Goal: Task Accomplishment & Management: Manage account settings

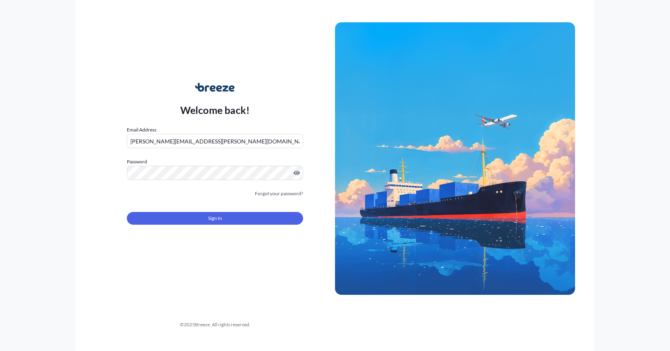
click at [238, 224] on button "Sign In" at bounding box center [215, 218] width 176 height 13
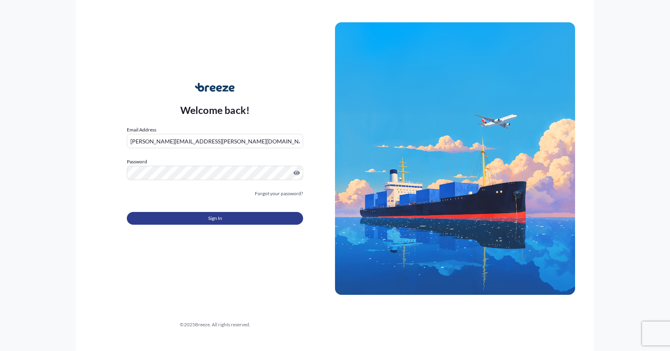
click at [214, 216] on span "Sign In" at bounding box center [215, 218] width 14 height 8
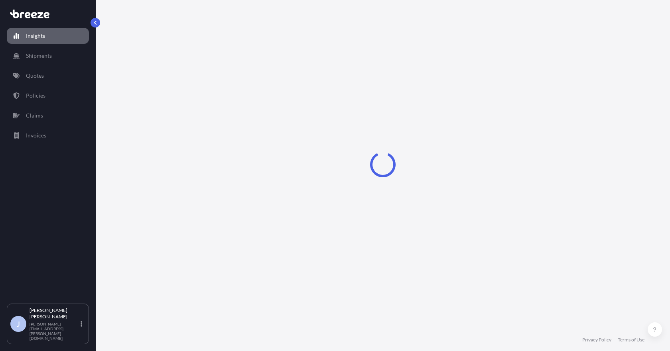
select select "2025"
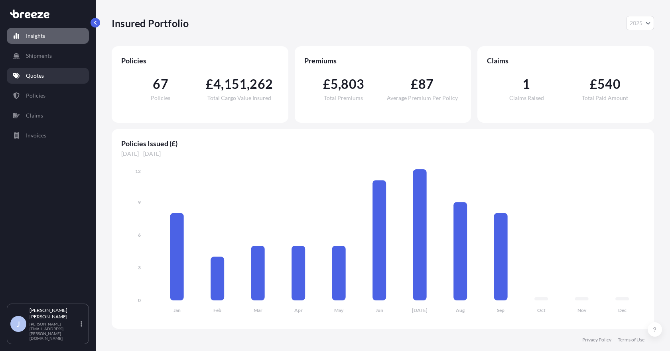
click at [39, 77] on p "Quotes" at bounding box center [35, 76] width 18 height 8
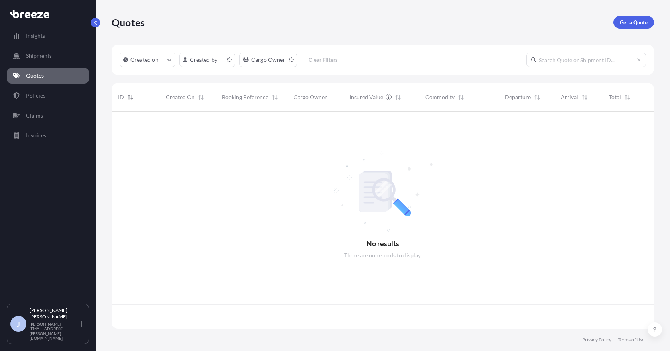
scroll to position [216, 536]
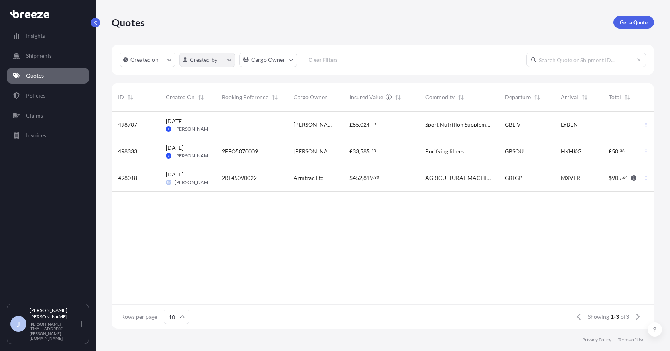
click at [220, 64] on html "Insights Shipments Quotes Policies Claims Invoices J [PERSON_NAME] [PERSON_NAME…" at bounding box center [335, 175] width 670 height 351
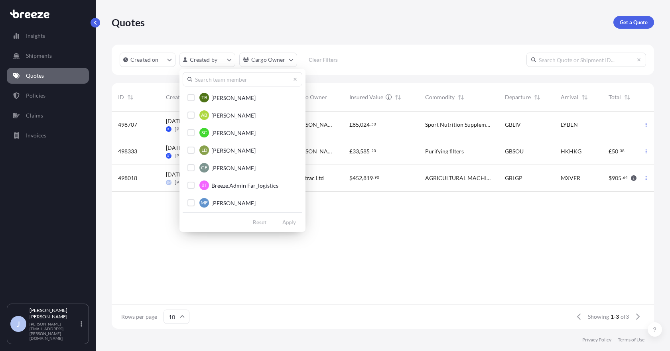
click at [230, 85] on input "text" at bounding box center [243, 79] width 120 height 14
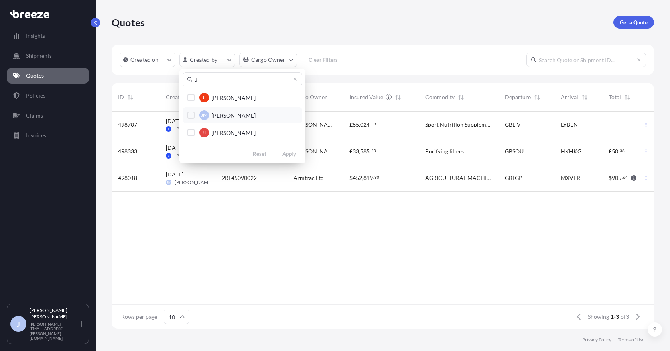
type input "J"
click at [226, 118] on span "[PERSON_NAME]" at bounding box center [233, 116] width 44 height 8
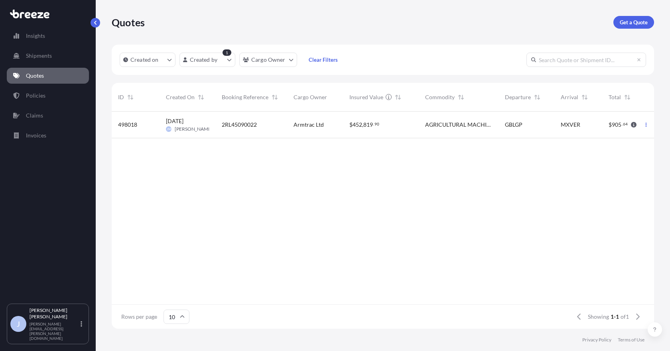
click at [566, 128] on span "MXVER" at bounding box center [570, 125] width 20 height 8
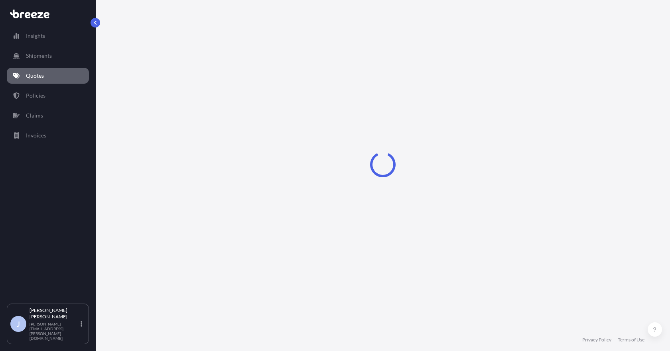
select select "Road"
select select "Sea"
select select "2"
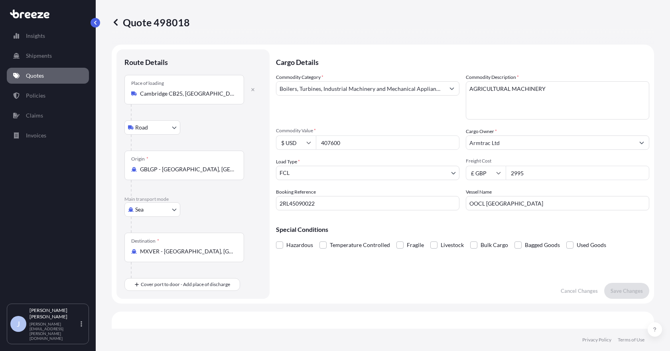
drag, startPoint x: 334, startPoint y: 203, endPoint x: 181, endPoint y: 200, distance: 153.9
click at [181, 200] on form "Route Details Place of loading [GEOGRAPHIC_DATA] Rail Origin * GBLGP - [GEOGRAP…" at bounding box center [383, 174] width 542 height 259
paste input "EXO5090001"
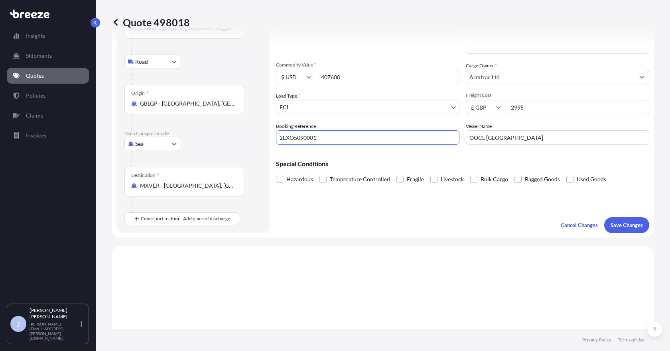
scroll to position [40, 0]
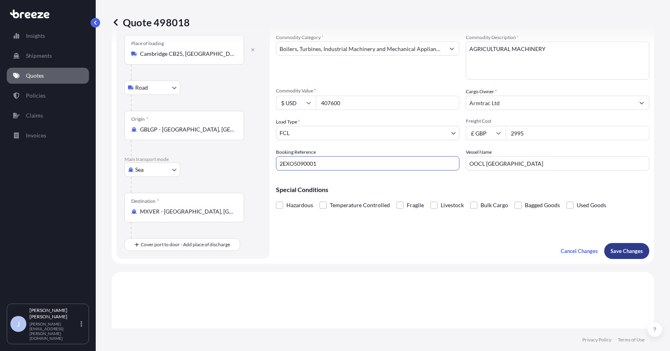
type input "2EXO5090001"
click at [625, 249] on p "Save Changes" at bounding box center [626, 251] width 32 height 8
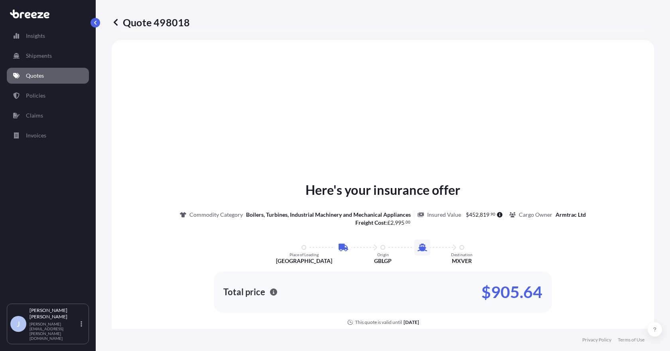
select select "Road"
select select "Sea"
select select "2"
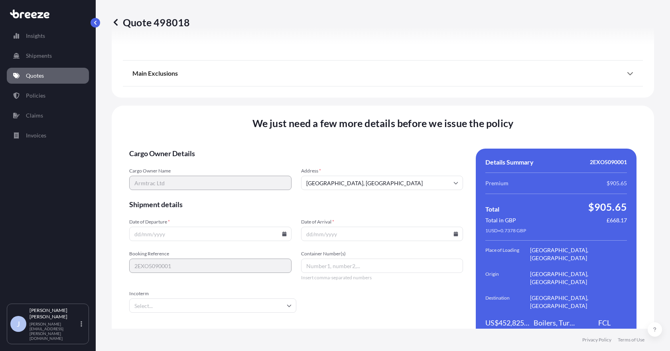
scroll to position [978, 0]
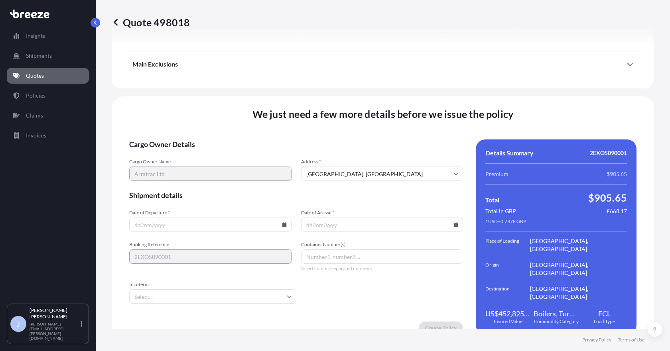
click at [200, 222] on input "Date of Departure *" at bounding box center [210, 225] width 162 height 14
click at [156, 218] on input "Date of Departure *" at bounding box center [210, 225] width 162 height 14
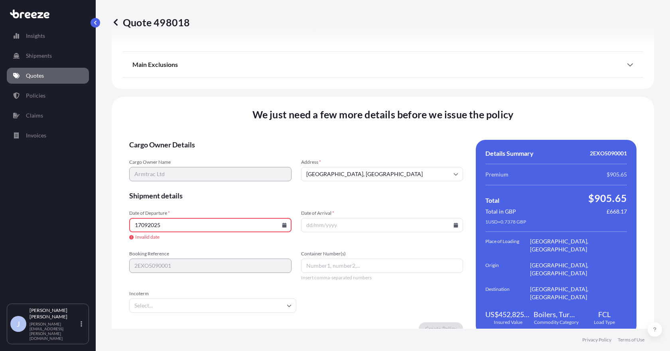
click at [164, 219] on input "17092025" at bounding box center [210, 225] width 162 height 14
drag, startPoint x: 166, startPoint y: 225, endPoint x: 22, endPoint y: 221, distance: 144.4
click at [22, 221] on div "Insights Shipments Quotes Policies Claims Invoices J [PERSON_NAME] [PERSON_NAME…" at bounding box center [335, 175] width 670 height 351
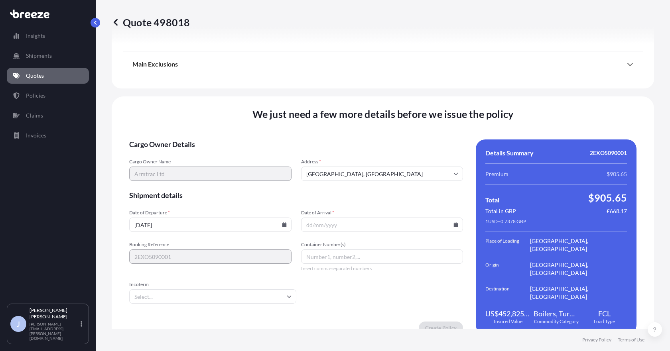
type input "[DATE]"
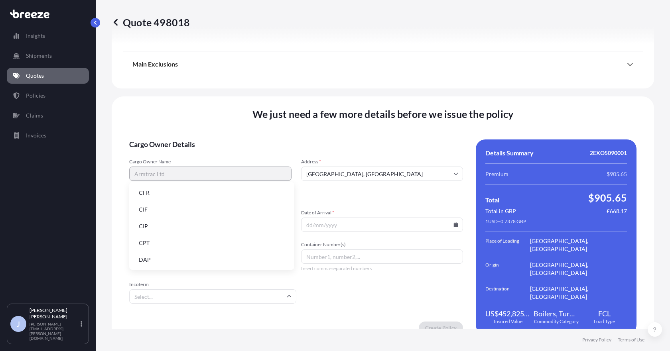
click at [253, 289] on input "Incoterm" at bounding box center [212, 296] width 167 height 14
click at [357, 286] on form "Cargo Owner Details Cargo Owner Name Armtrac Ltd Address * [GEOGRAPHIC_DATA] Sh…" at bounding box center [296, 237] width 334 height 195
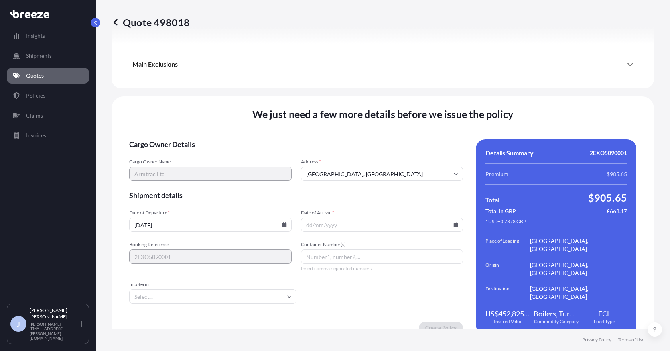
click at [210, 289] on input "Incoterm" at bounding box center [212, 296] width 167 height 14
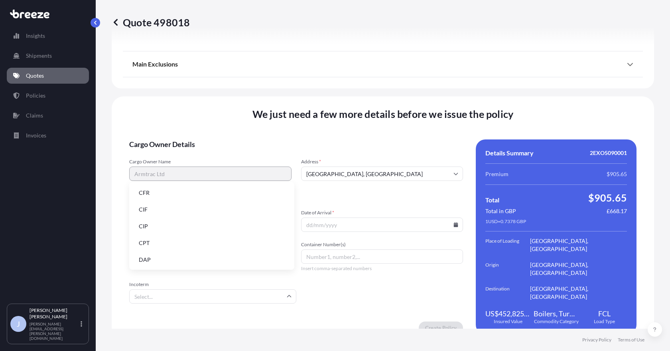
click at [181, 207] on li "CIF" at bounding box center [211, 209] width 159 height 15
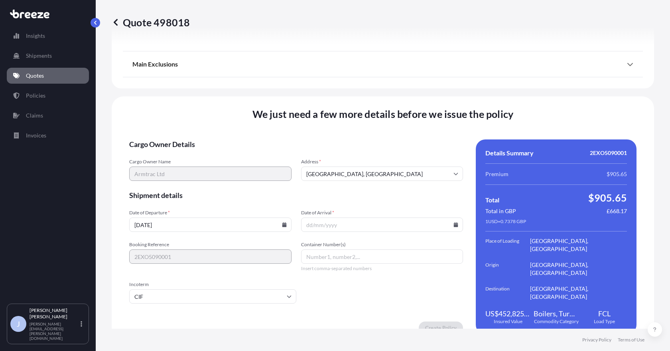
click at [332, 218] on input "Date of Arrival *" at bounding box center [382, 225] width 162 height 14
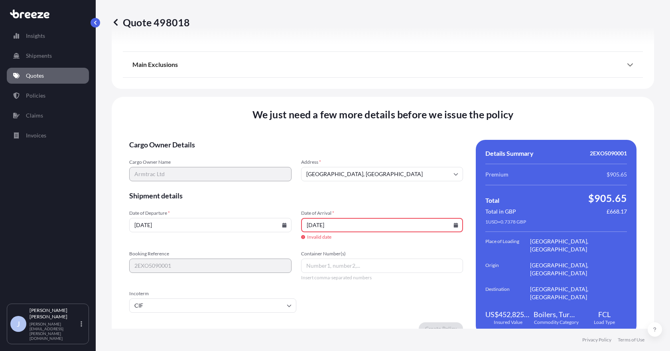
click at [345, 222] on input "[DATE]" at bounding box center [382, 225] width 162 height 14
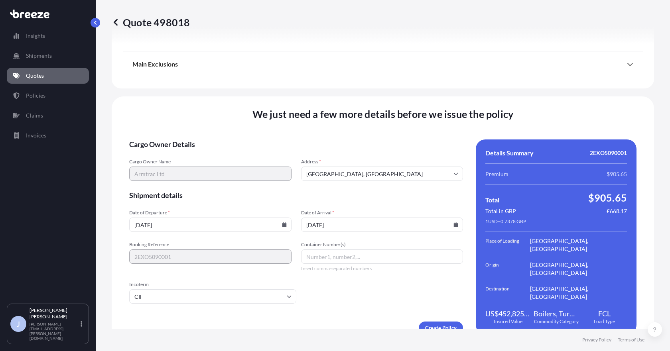
type input "[DATE]"
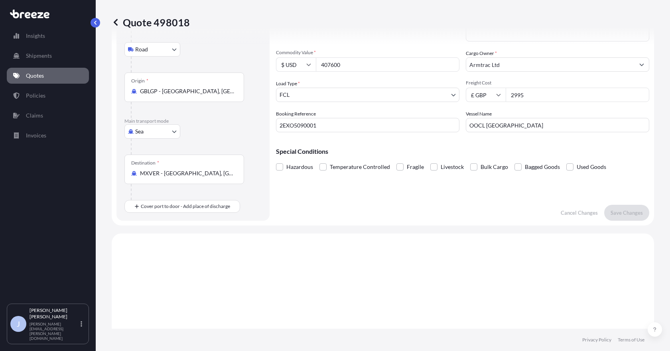
scroll to position [0, 0]
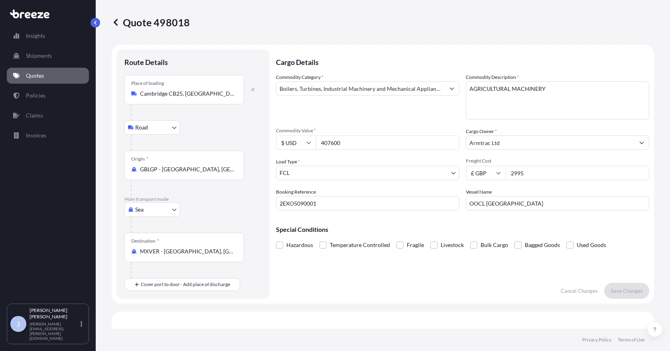
click at [197, 166] on input "GBLGP - [GEOGRAPHIC_DATA], [GEOGRAPHIC_DATA]" at bounding box center [187, 169] width 94 height 8
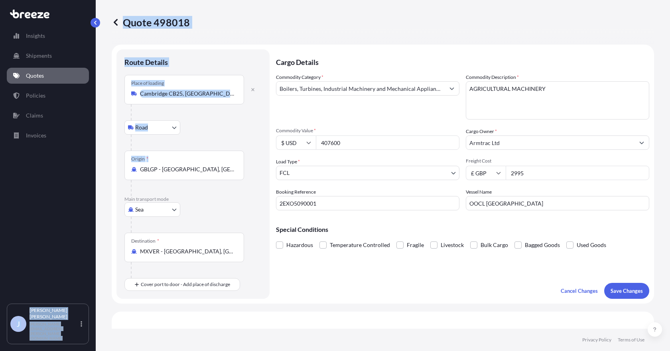
drag, startPoint x: 237, startPoint y: 169, endPoint x: 73, endPoint y: 152, distance: 165.5
click at [73, 152] on div "Insights Shipments Quotes Policies Claims Invoices J [PERSON_NAME] [PERSON_NAME…" at bounding box center [335, 175] width 670 height 351
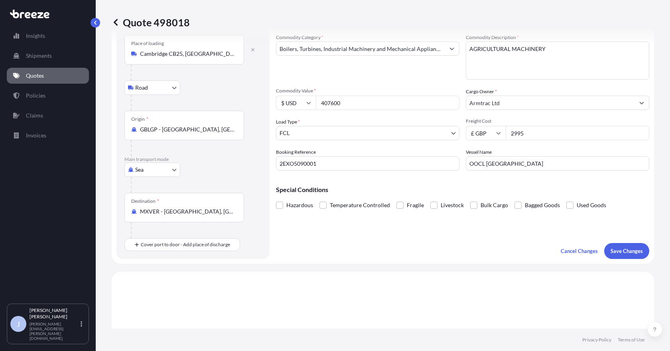
click at [233, 169] on div "Sea Sea Air Road Rail" at bounding box center [192, 170] width 137 height 14
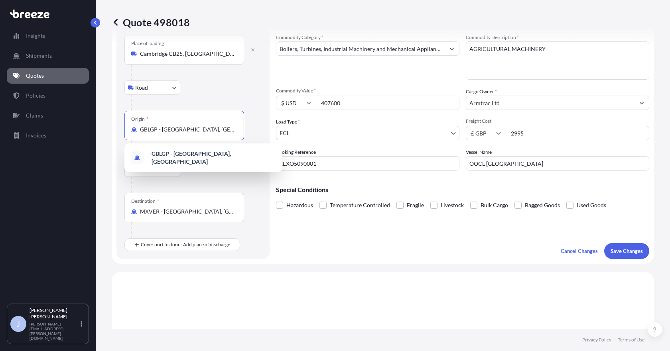
click at [234, 130] on input "GBLGP - [GEOGRAPHIC_DATA], [GEOGRAPHIC_DATA]" at bounding box center [187, 130] width 94 height 8
click at [226, 157] on span "GBSOU - [GEOGRAPHIC_DATA], [GEOGRAPHIC_DATA]" at bounding box center [213, 158] width 124 height 16
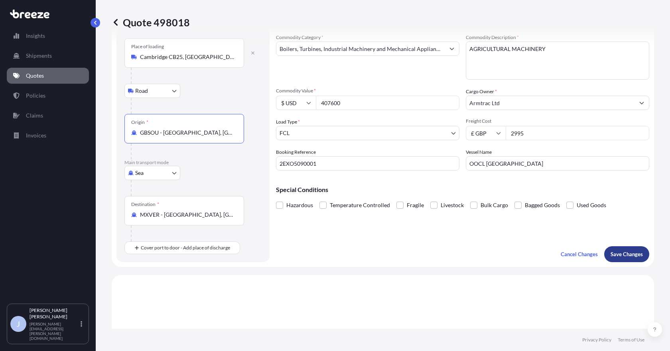
type input "GBSOU - [GEOGRAPHIC_DATA], [GEOGRAPHIC_DATA]"
click at [604, 254] on button "Save Changes" at bounding box center [626, 254] width 45 height 16
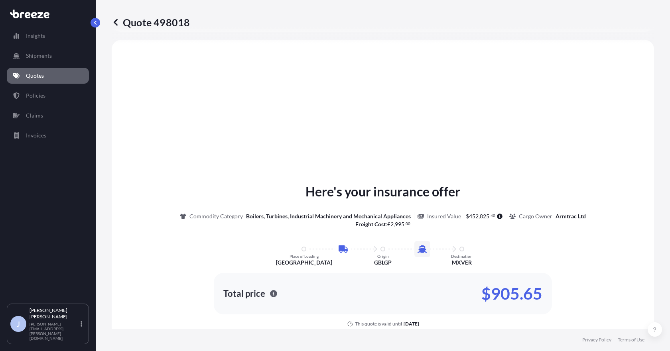
select select "Road"
select select "Sea"
select select "2"
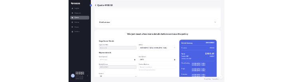
scroll to position [978, 0]
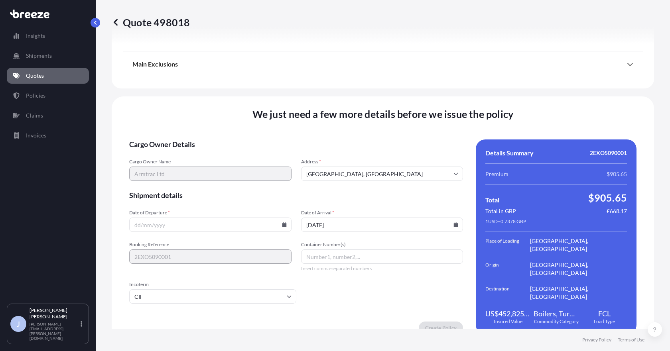
click at [219, 218] on input "Date of Departure *" at bounding box center [210, 225] width 162 height 14
click at [183, 218] on input "Date of Departure *" at bounding box center [210, 225] width 162 height 14
type input "[DATE]"
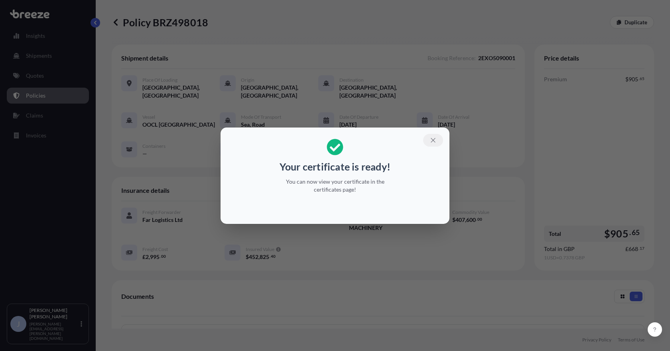
click at [430, 140] on icon "button" at bounding box center [432, 140] width 7 height 7
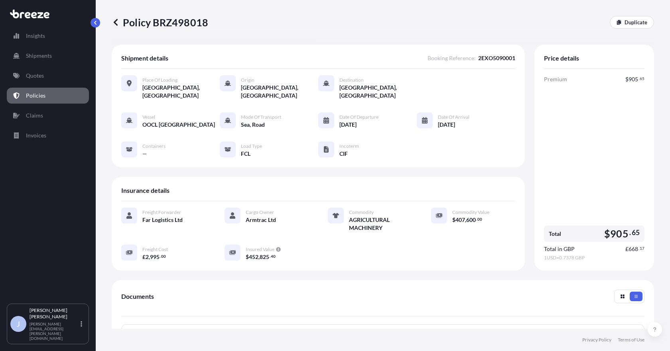
click at [45, 13] on icon at bounding box center [46, 15] width 6 height 6
click at [31, 92] on p "Policies" at bounding box center [36, 96] width 20 height 8
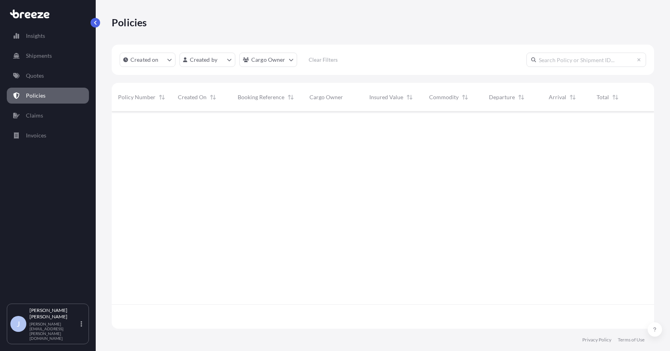
scroll to position [216, 536]
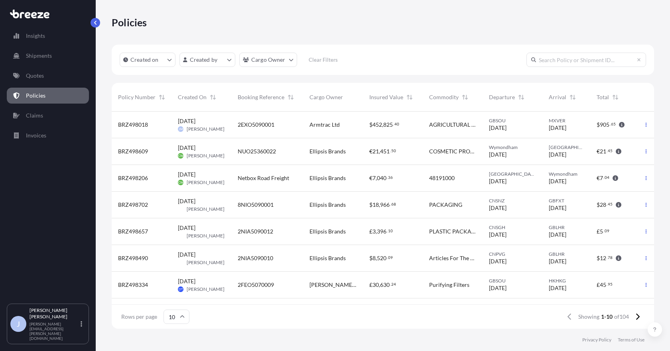
click at [33, 14] on icon at bounding box center [29, 14] width 39 height 9
click at [32, 34] on p "Insights" at bounding box center [35, 36] width 19 height 8
select select "2025"
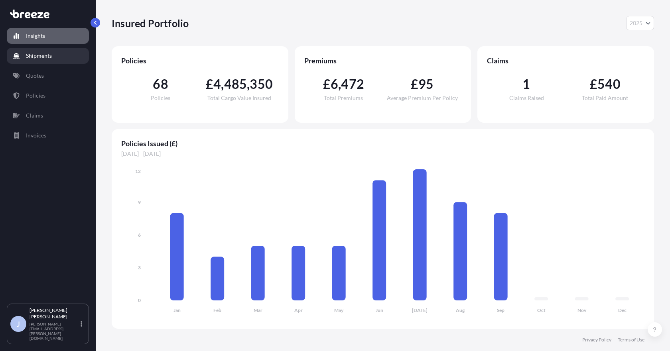
click at [36, 58] on p "Shipments" at bounding box center [39, 56] width 26 height 8
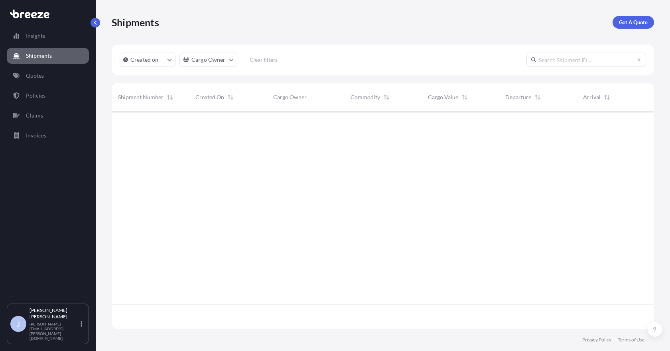
scroll to position [240, 536]
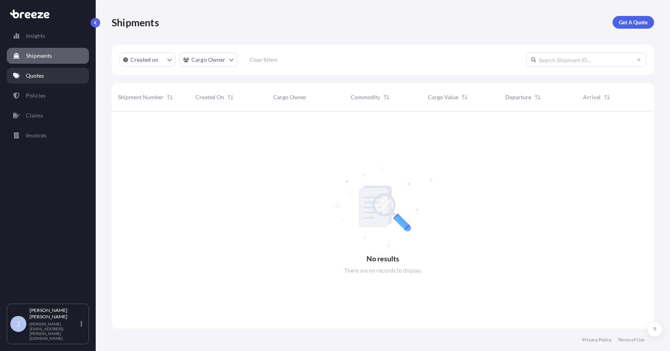
click at [39, 74] on p "Quotes" at bounding box center [35, 76] width 18 height 8
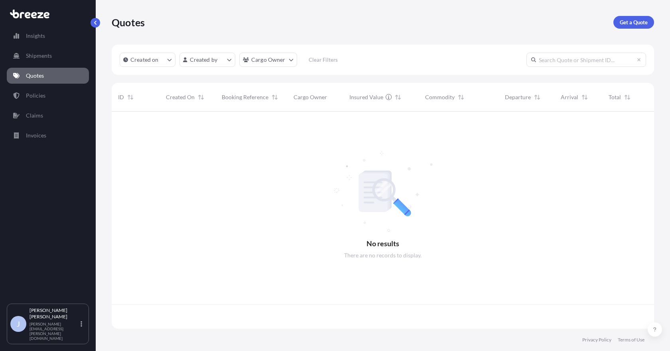
scroll to position [216, 536]
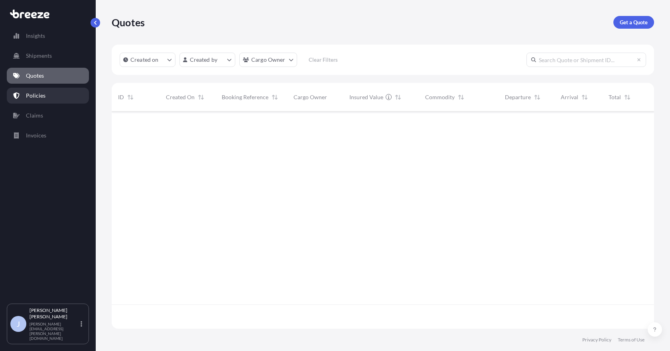
click at [37, 92] on p "Policies" at bounding box center [36, 96] width 20 height 8
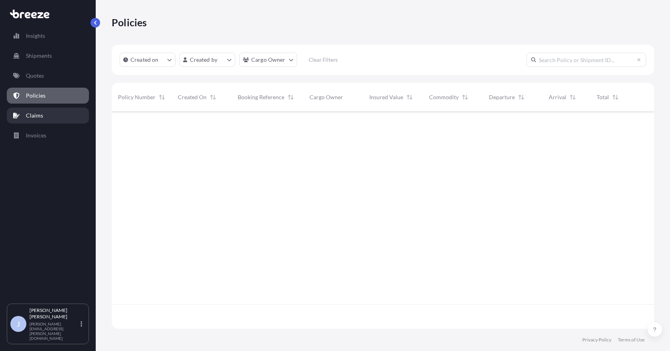
scroll to position [216, 536]
click at [39, 134] on p "Invoices" at bounding box center [36, 136] width 20 height 8
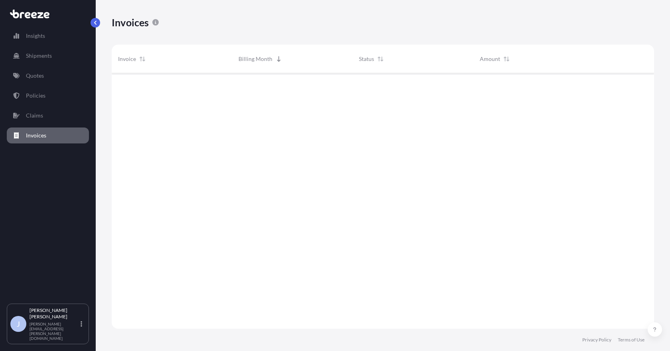
scroll to position [258, 536]
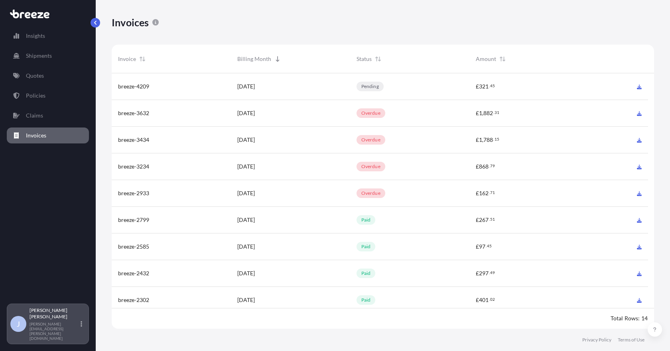
click at [79, 331] on div "J [PERSON_NAME] [PERSON_NAME][EMAIL_ADDRESS][PERSON_NAME][DOMAIN_NAME]" at bounding box center [47, 323] width 75 height 33
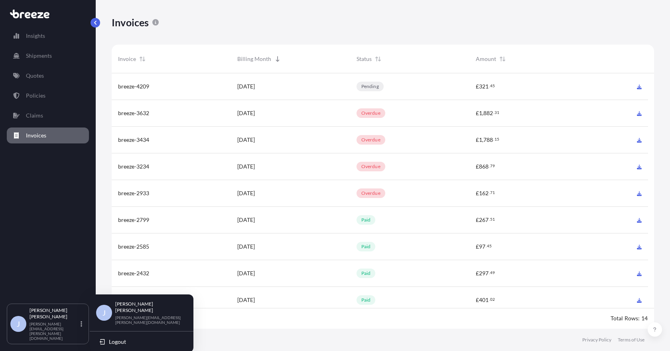
click at [37, 237] on div "Insights Shipments Quotes Policies Claims Invoices" at bounding box center [48, 162] width 82 height 283
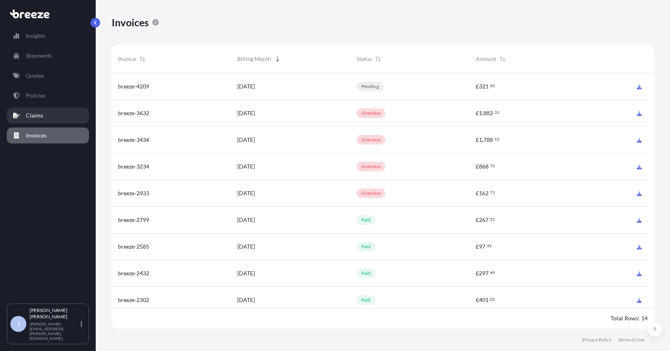
click at [41, 108] on link "Claims" at bounding box center [48, 116] width 82 height 16
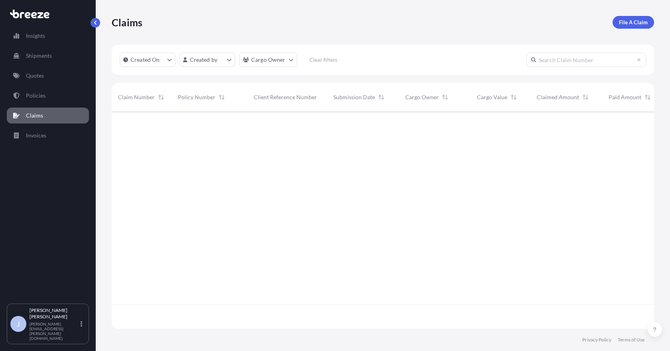
scroll to position [216, 536]
click at [44, 97] on p "Policies" at bounding box center [36, 96] width 20 height 8
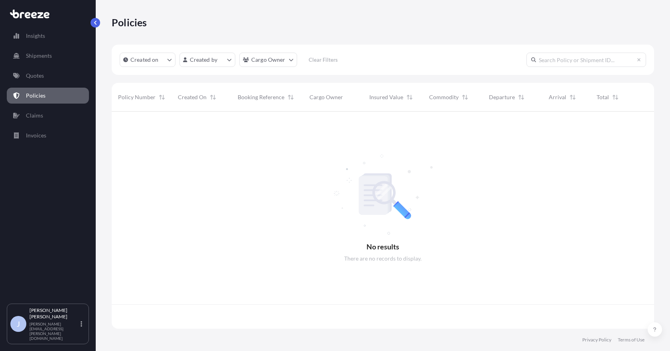
scroll to position [216, 536]
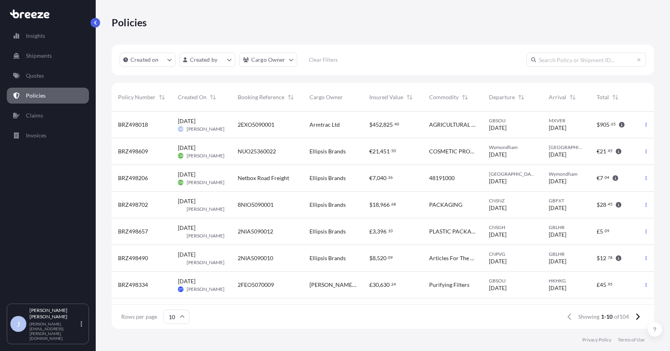
click at [322, 121] on span "Armtrac Ltd" at bounding box center [324, 125] width 30 height 8
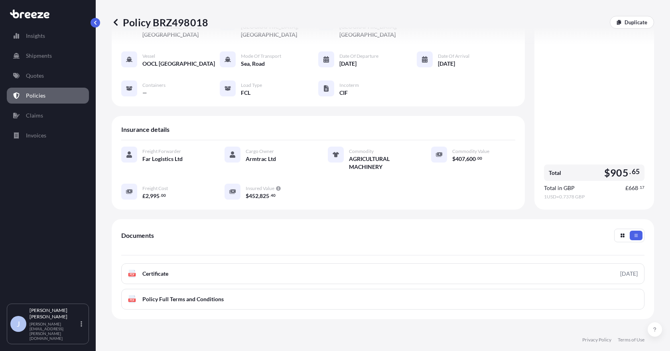
scroll to position [136, 0]
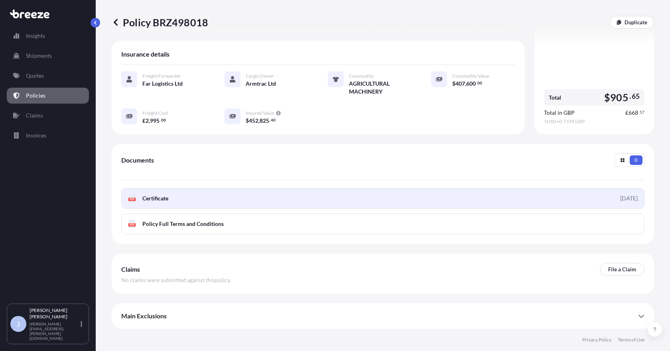
click at [256, 199] on link "PDF Certificate [DATE]" at bounding box center [382, 198] width 523 height 21
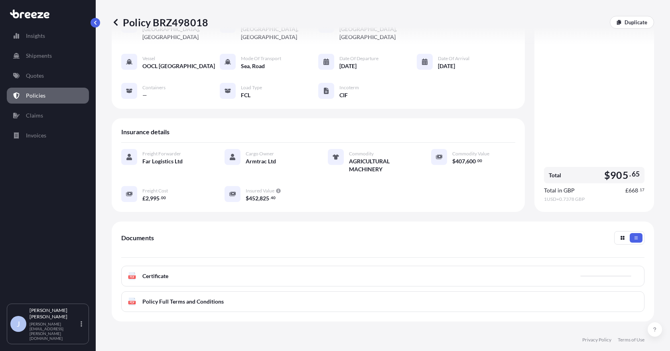
scroll to position [0, 0]
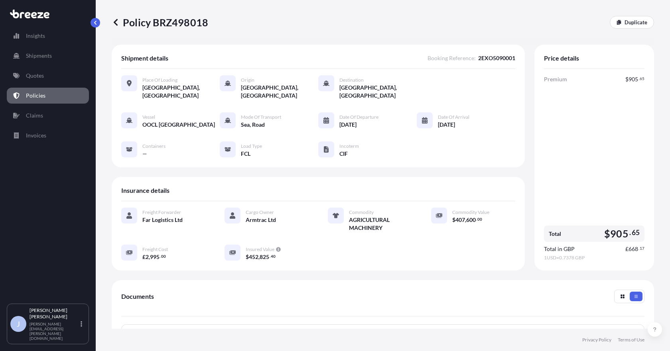
click at [481, 58] on span "2EXO5090001" at bounding box center [496, 58] width 37 height 8
click at [481, 57] on span "2EXO5090001" at bounding box center [496, 58] width 37 height 8
copy span "2EXO5090001"
drag, startPoint x: 530, startPoint y: 0, endPoint x: 418, endPoint y: 15, distance: 113.4
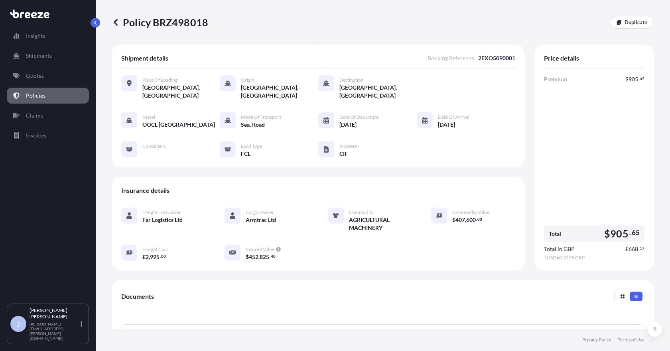
click at [418, 15] on div "Policy BRZ498018 Duplicate" at bounding box center [383, 22] width 542 height 45
